Goal: Information Seeking & Learning: Learn about a topic

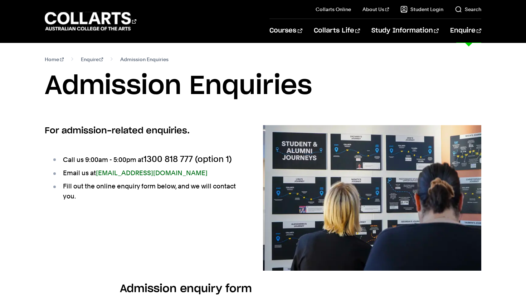
click at [471, 30] on link "Enquire" at bounding box center [465, 31] width 31 height 24
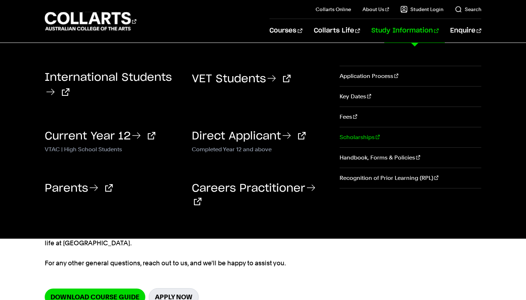
click at [359, 147] on link "Scholarships" at bounding box center [410, 137] width 142 height 20
click at [368, 75] on link "Application Process" at bounding box center [410, 76] width 142 height 20
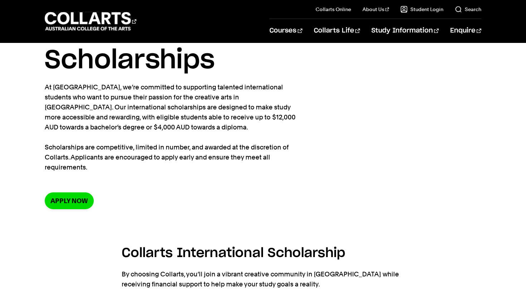
scroll to position [26, 0]
click at [57, 206] on link "Apply now" at bounding box center [69, 200] width 49 height 17
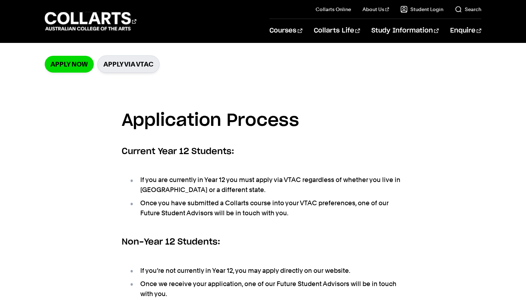
scroll to position [128, 0]
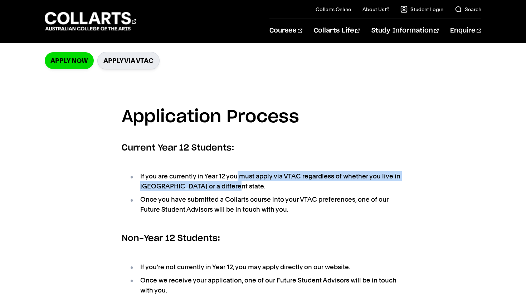
drag, startPoint x: 239, startPoint y: 147, endPoint x: 314, endPoint y: 151, distance: 75.6
click at [314, 171] on li "If you are currently in Year 12 you must apply via VTAC regardless of whether y…" at bounding box center [266, 181] width 275 height 20
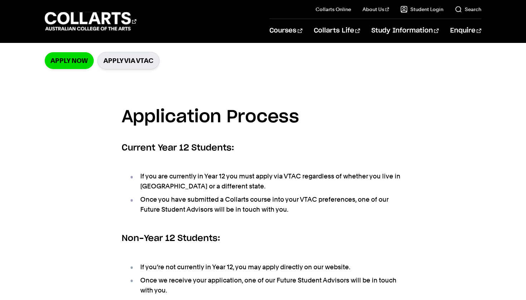
click at [308, 195] on li "Once you have submitted a Collarts course into your VTAC preferences, one of ou…" at bounding box center [266, 205] width 275 height 20
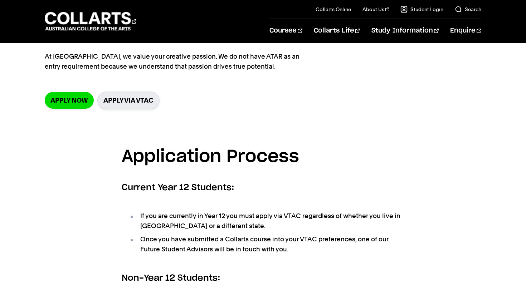
scroll to position [89, 0]
click at [141, 91] on link "Apply via VTAC" at bounding box center [128, 100] width 62 height 18
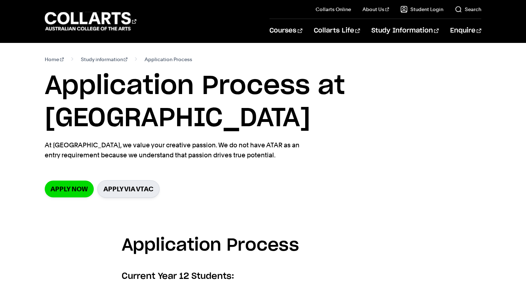
scroll to position [0, 0]
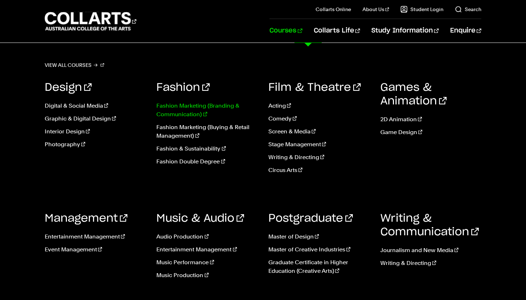
click at [201, 110] on link "Fashion Marketing (Branding & Communication)" at bounding box center [206, 110] width 101 height 17
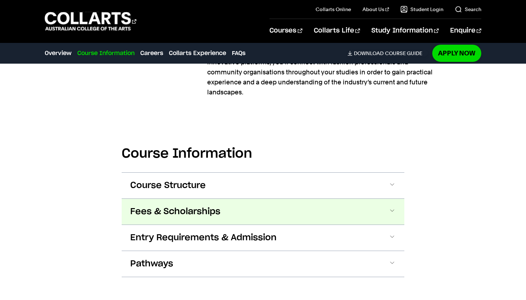
scroll to position [690, 0]
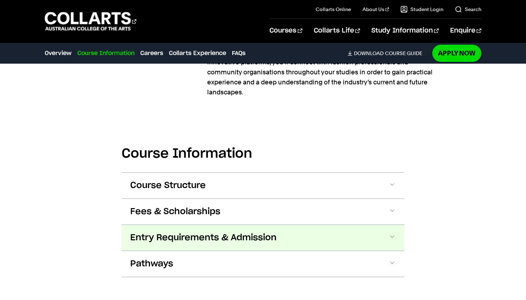
click at [244, 235] on button "Entry Requirements & Admission" at bounding box center [263, 238] width 283 height 26
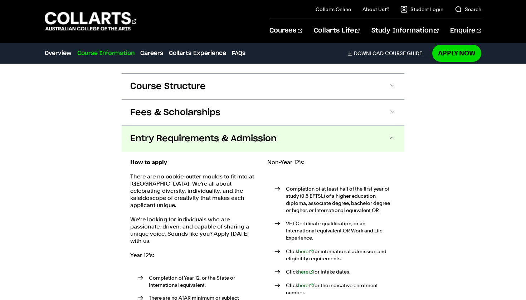
scroll to position [789, 0]
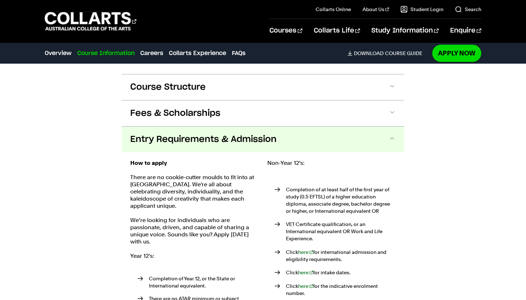
click at [183, 9] on div "Courses Collarts Online Study 100% online About Us History & Values Strategic P…" at bounding box center [263, 21] width 526 height 43
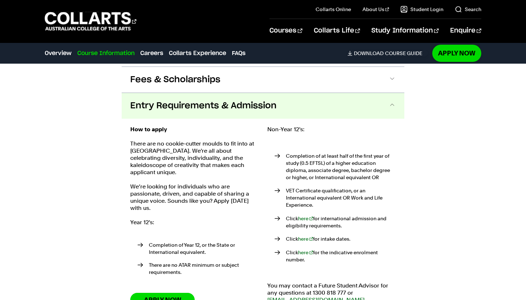
scroll to position [821, 0]
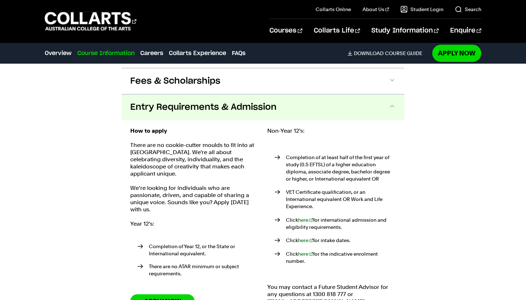
drag, startPoint x: 211, startPoint y: 30, endPoint x: 439, endPoint y: 96, distance: 237.5
click at [439, 96] on div "Course Information Course Structure Bachelor of Fashion Marketing: Branding & C…" at bounding box center [263, 175] width 526 height 387
